Goal: Task Accomplishment & Management: Manage account settings

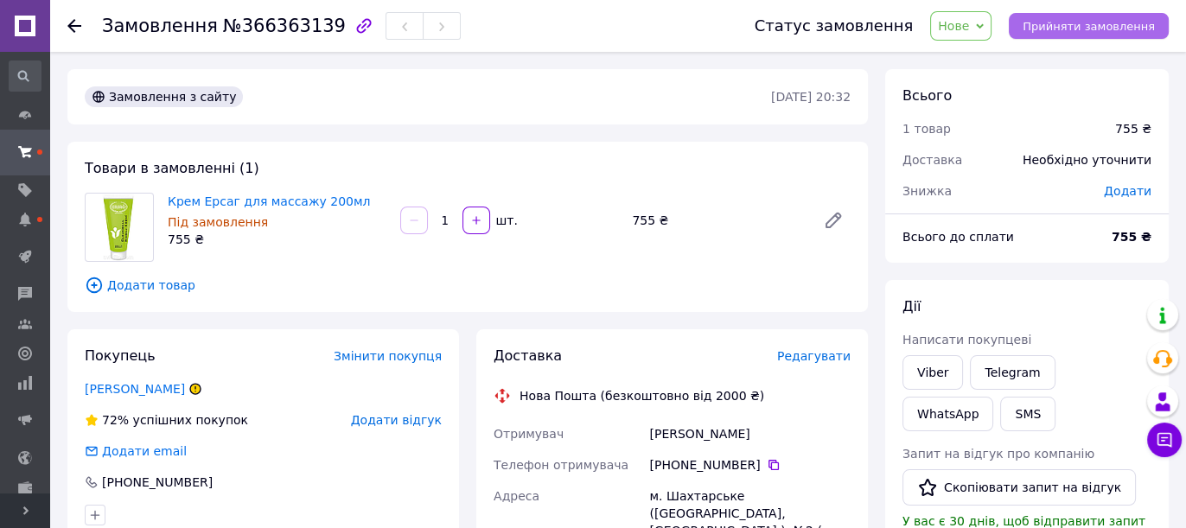
click at [1072, 30] on span "Прийняти замовлення" at bounding box center [1089, 26] width 132 height 13
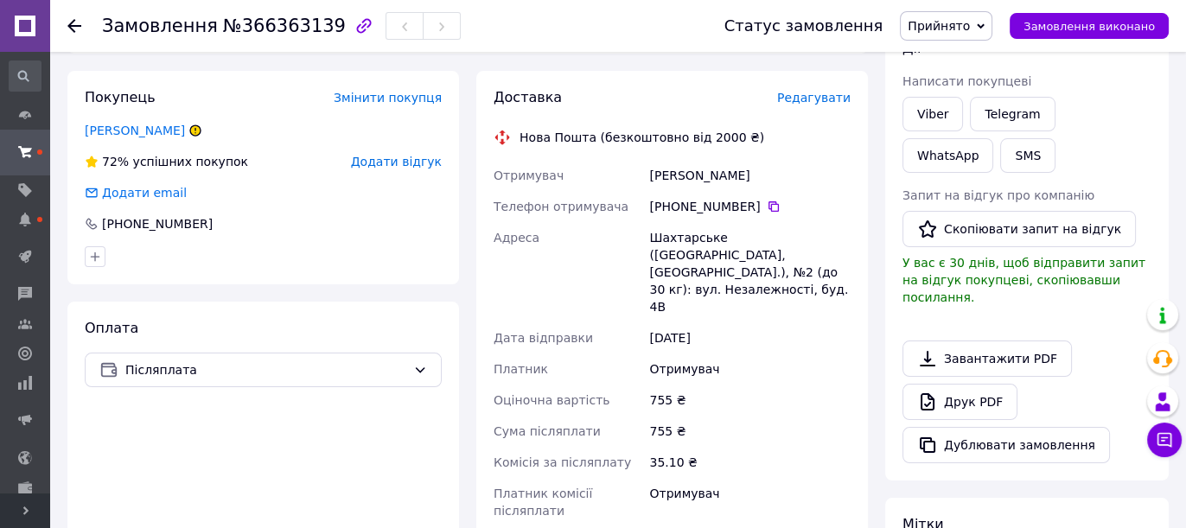
scroll to position [288, 0]
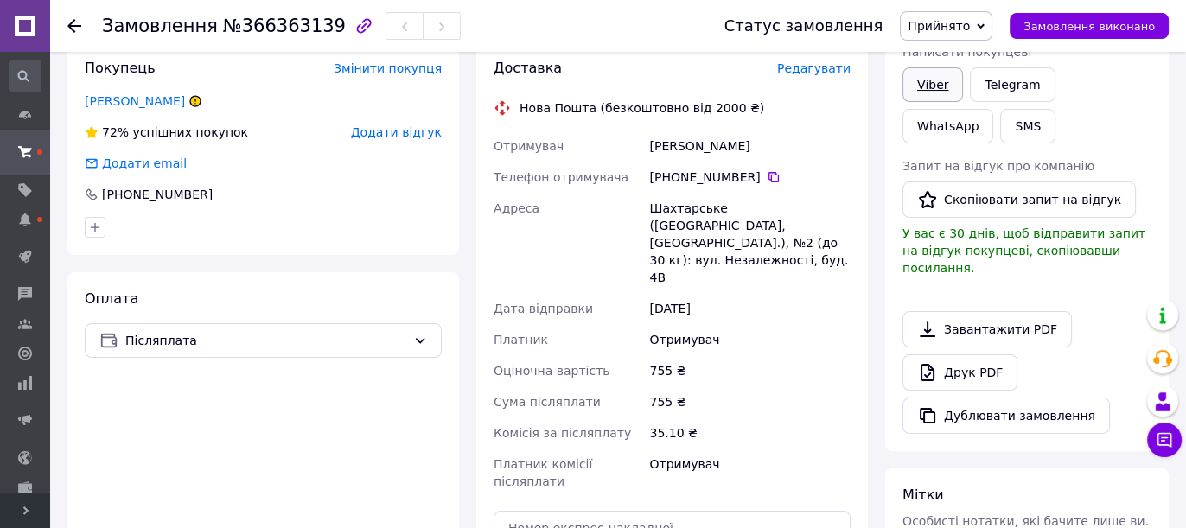
click at [931, 80] on link "Viber" at bounding box center [932, 84] width 61 height 35
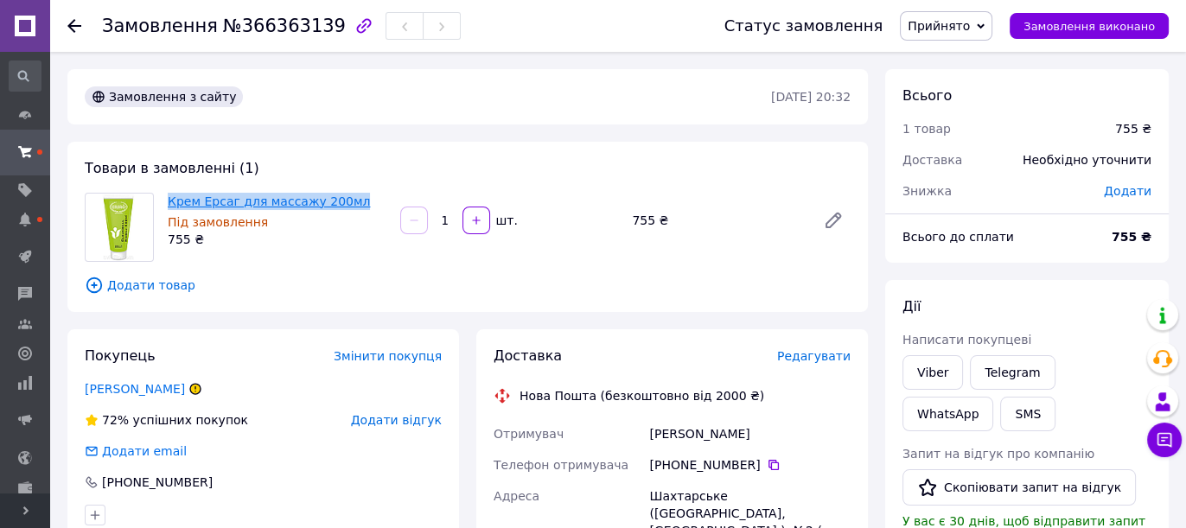
drag, startPoint x: 345, startPoint y: 201, endPoint x: 167, endPoint y: 201, distance: 178.1
click at [168, 201] on span "Крем Ерсаг для массажу 200мл" at bounding box center [277, 201] width 219 height 17
copy link "Крем Ерсаг для массажу 200мл"
click at [1000, 408] on button "SMS" at bounding box center [1027, 414] width 55 height 35
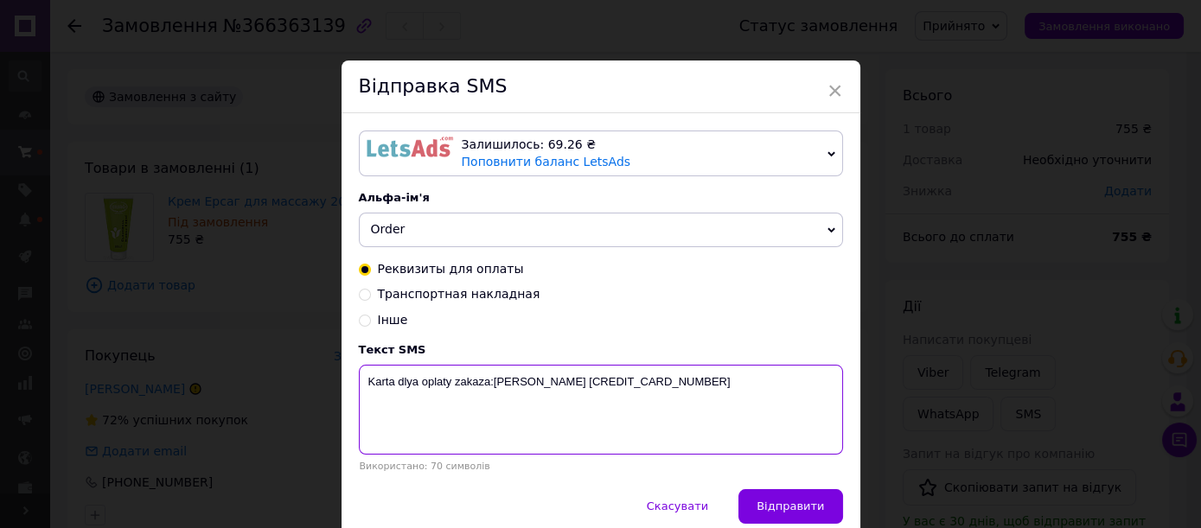
drag, startPoint x: 782, startPoint y: 384, endPoint x: 364, endPoint y: 403, distance: 418.8
click at [364, 403] on textarea "Karta dlya oplaty zakaza:[PERSON_NAME] [CREDIT_CARD_NUMBER]" at bounding box center [601, 410] width 484 height 90
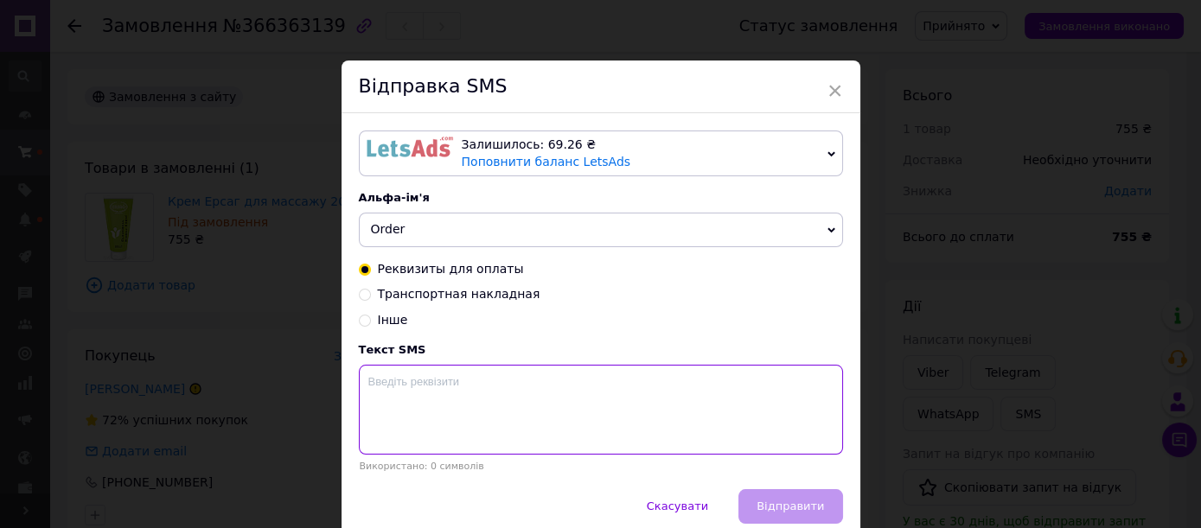
paste textarea "Karta dlya oplaty zakaza: . 💥Приват банк [CREDIT_CARD_NUMBER]. 💥Моно банк [CRED…"
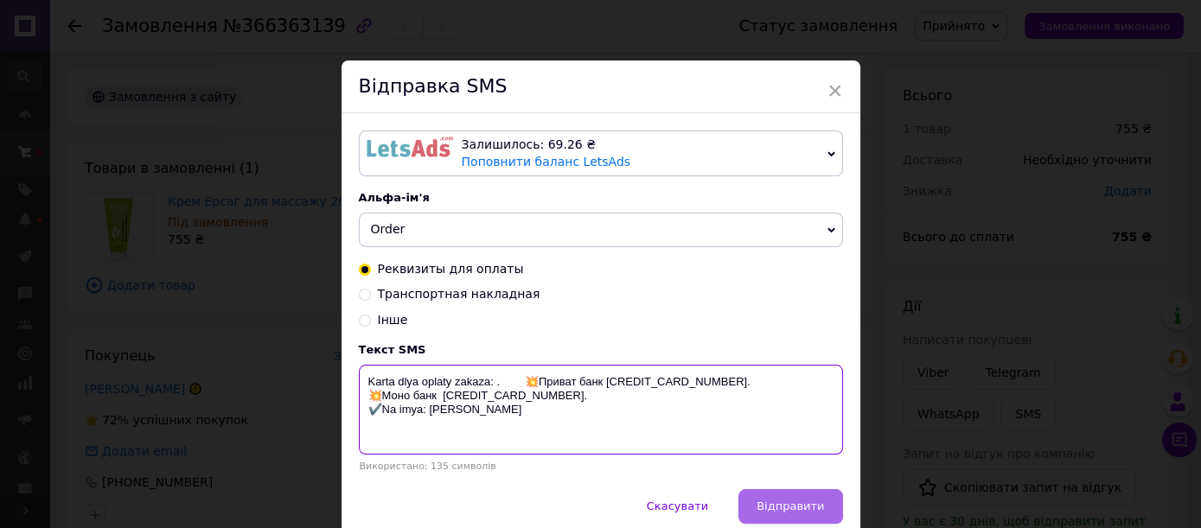
type textarea "Karta dlya oplaty zakaza: . 💥Приват банк [CREDIT_CARD_NUMBER]. 💥Моно банк [CRED…"
click at [811, 510] on span "Відправити" at bounding box center [789, 506] width 67 height 13
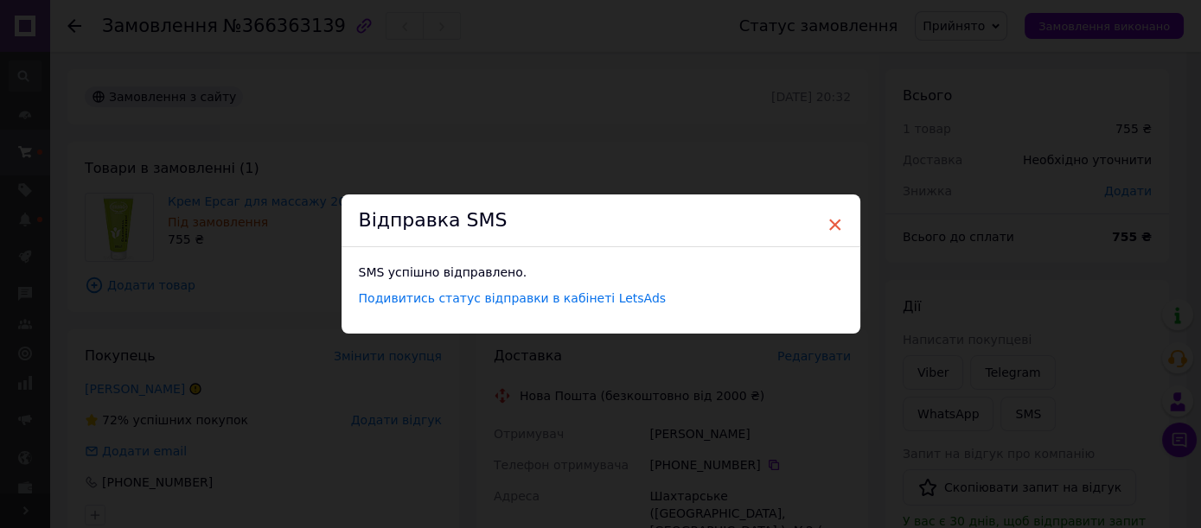
click at [828, 226] on span "×" at bounding box center [835, 224] width 16 height 29
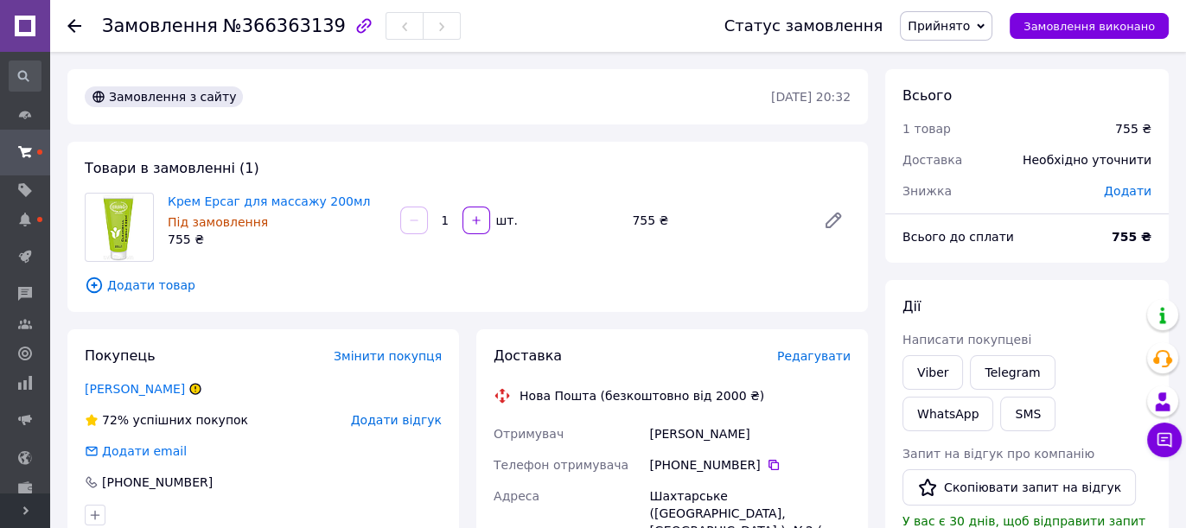
click at [940, 20] on span "Прийнято" at bounding box center [939, 26] width 62 height 14
click at [975, 131] on li "В обработке" at bounding box center [946, 138] width 91 height 26
